Goal: Information Seeking & Learning: Learn about a topic

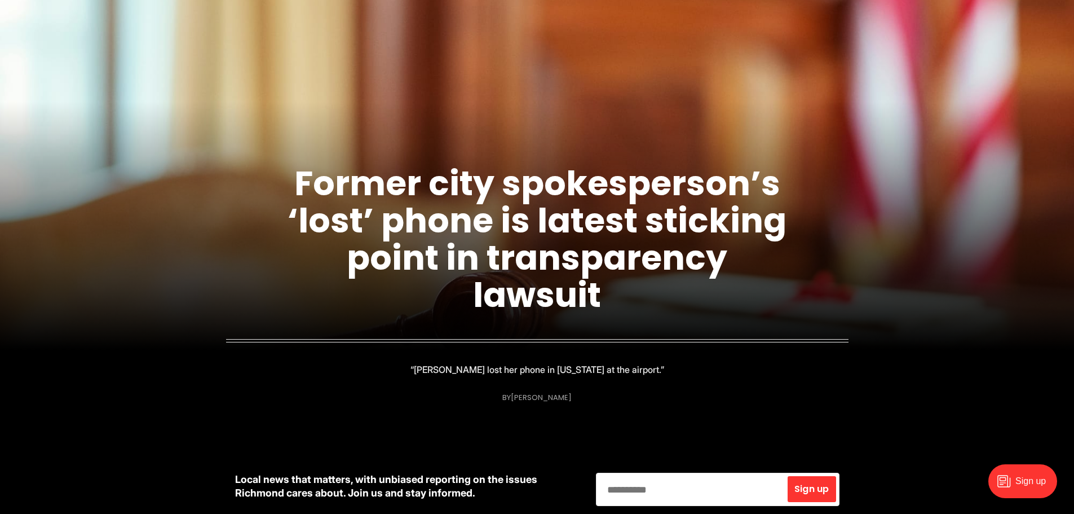
scroll to position [113, 0]
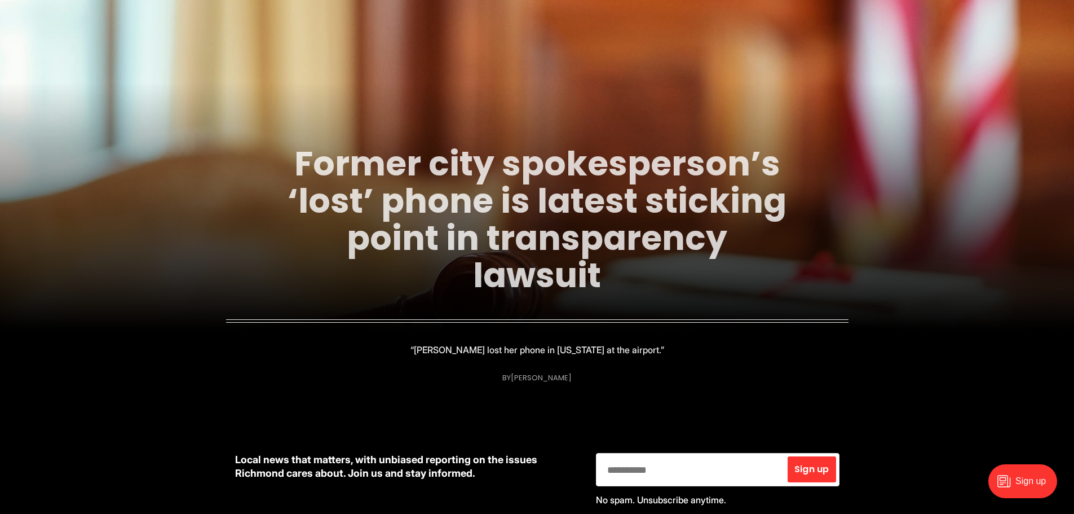
click at [508, 211] on link "Former city spokesperson’s ‘lost’ phone is latest sticking point in transparenc…" at bounding box center [537, 219] width 499 height 159
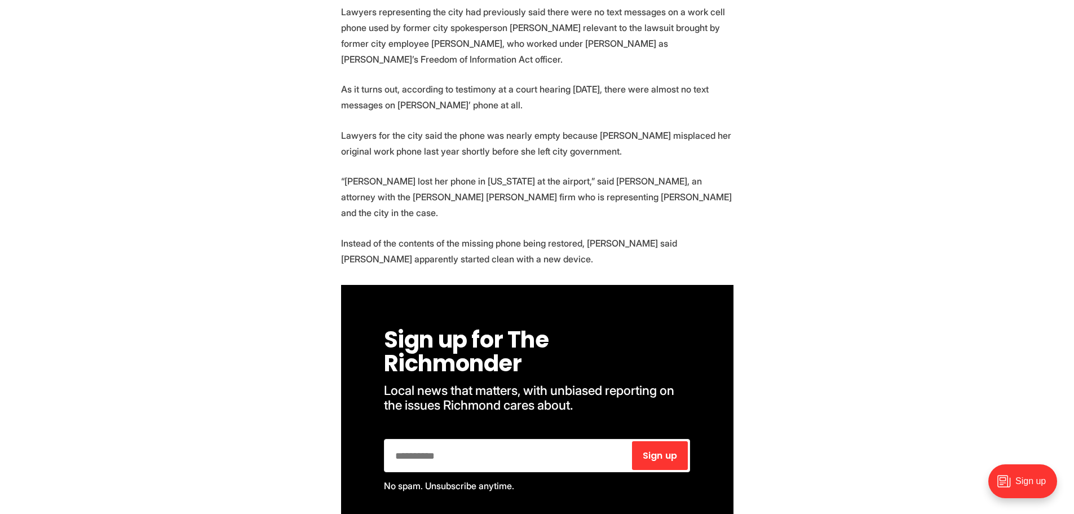
scroll to position [451, 0]
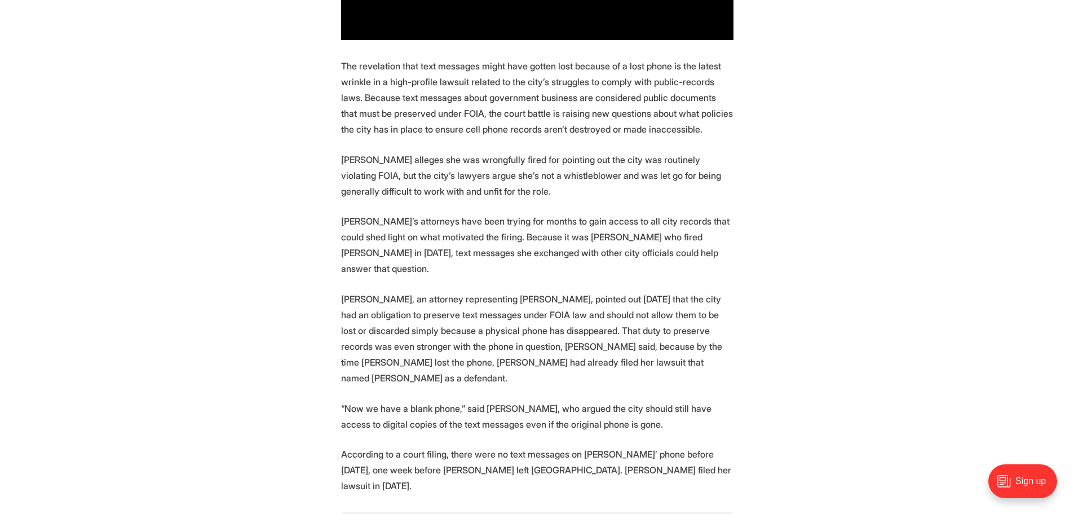
scroll to position [1015, 0]
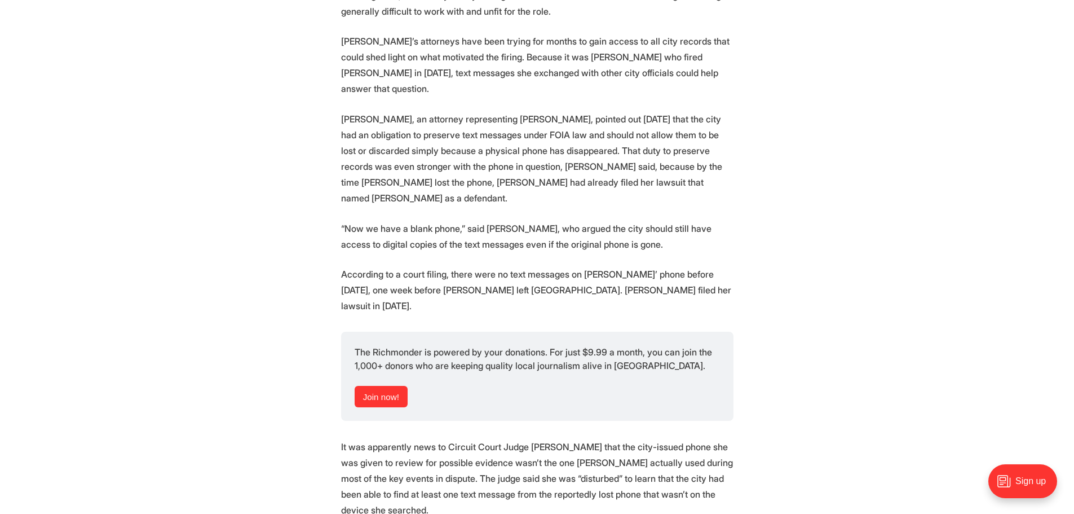
scroll to position [1241, 0]
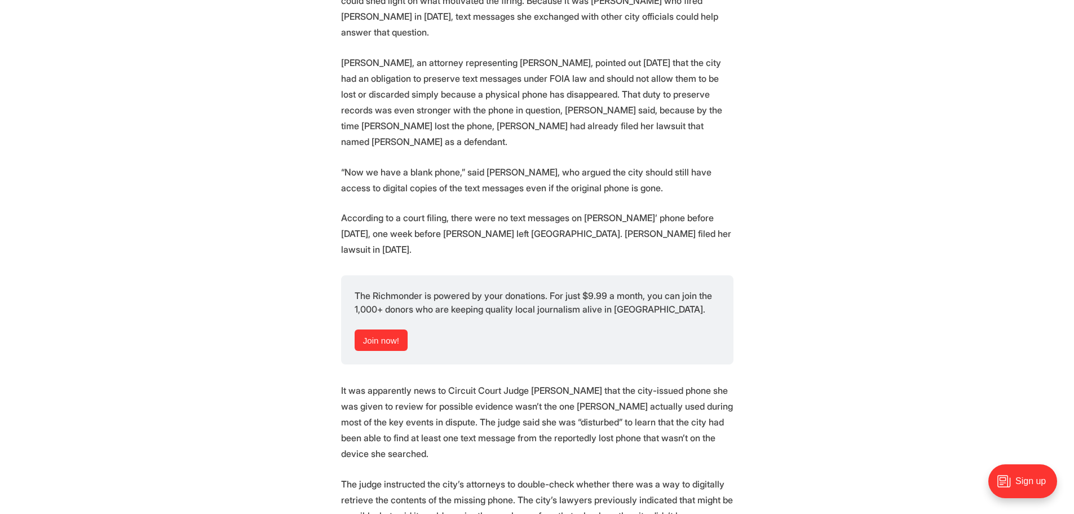
click at [234, 142] on section "To figure out whether the city of Richmond has or hasn’t turned over all text m…" at bounding box center [537, 314] width 1074 height 2211
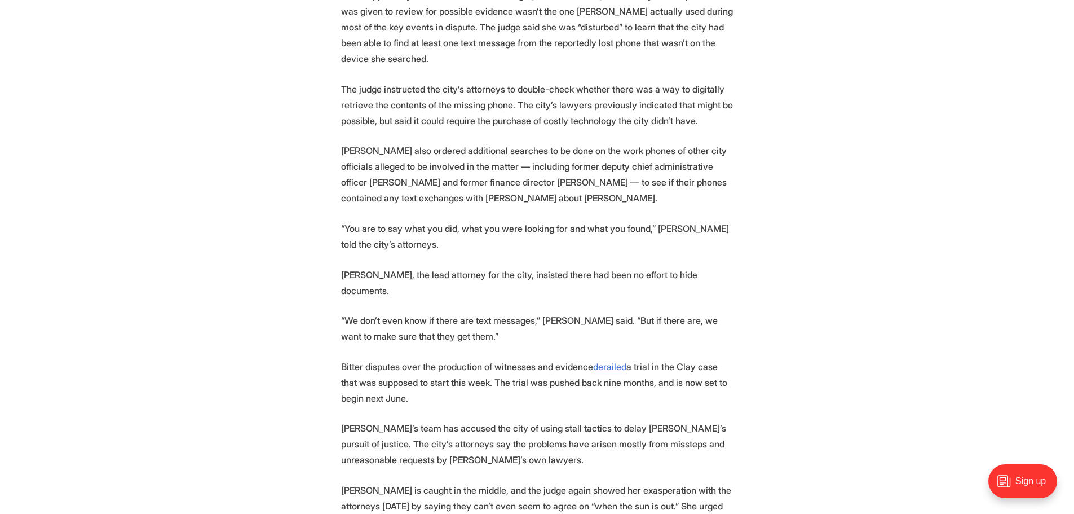
scroll to position [1692, 0]
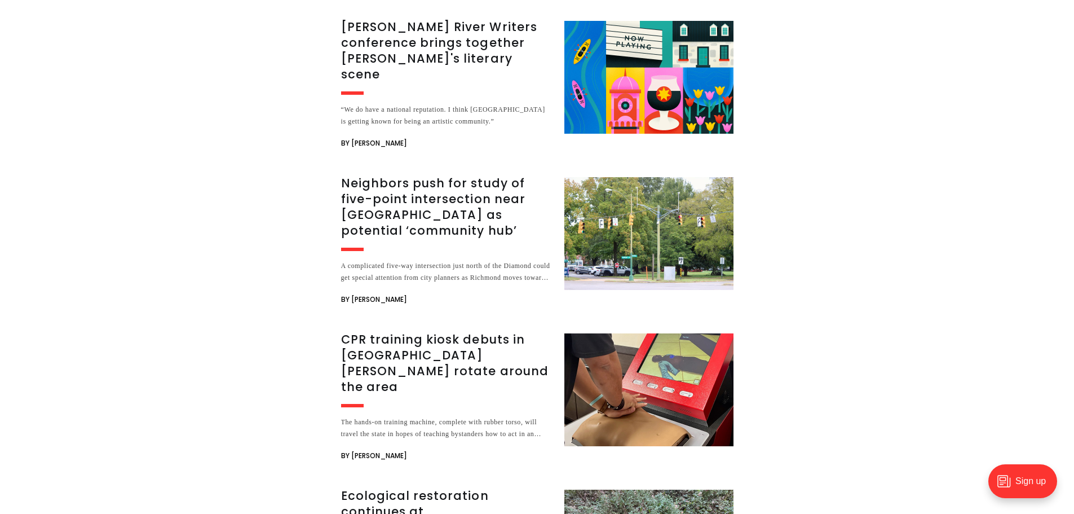
scroll to position [2763, 0]
